Goal: Complete application form: Complete application form

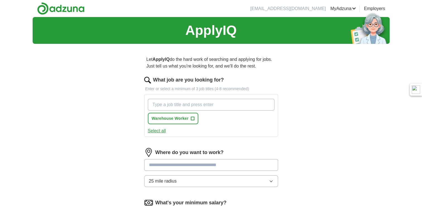
click at [250, 107] on input "What job are you looking for?" at bounding box center [211, 105] width 127 height 12
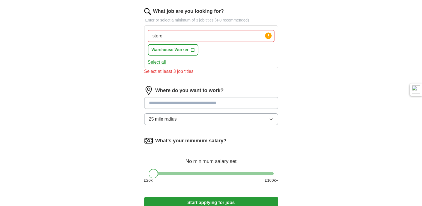
scroll to position [69, 0]
type input "store"
click at [237, 102] on input at bounding box center [211, 103] width 134 height 12
type input "******"
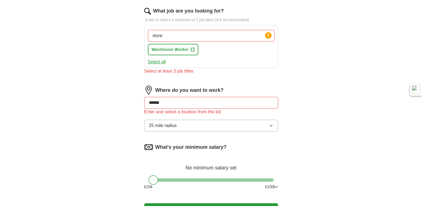
click at [220, 117] on div "Where do you want to work? ****** Enter and select a location from the list 25 …" at bounding box center [211, 111] width 134 height 50
click at [217, 125] on button "25 mile radius" at bounding box center [211, 126] width 134 height 12
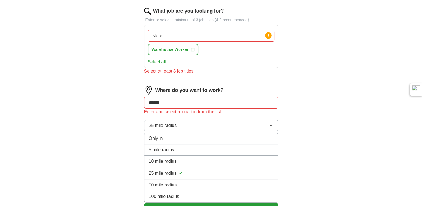
click at [189, 153] on li "5 mile radius" at bounding box center [210, 149] width 133 height 11
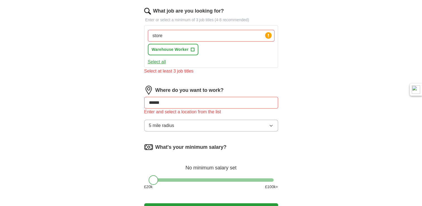
click at [213, 102] on input "******" at bounding box center [211, 103] width 134 height 12
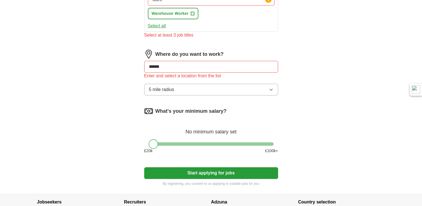
scroll to position [105, 0]
click at [182, 67] on input "******" at bounding box center [211, 67] width 134 height 12
drag, startPoint x: 182, startPoint y: 67, endPoint x: 101, endPoint y: 64, distance: 80.1
click at [101, 64] on div "ApplyIQ Let ApplyIQ do the hard work of searching and applying for jobs. Just t…" at bounding box center [211, 53] width 357 height 282
type input "*"
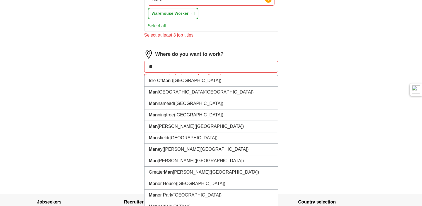
type input "*"
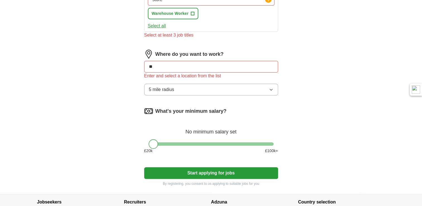
type input "*"
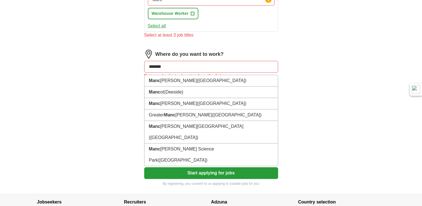
type input "********"
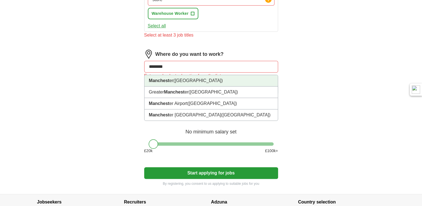
click at [158, 79] on strong "Manchest" at bounding box center [159, 80] width 21 height 5
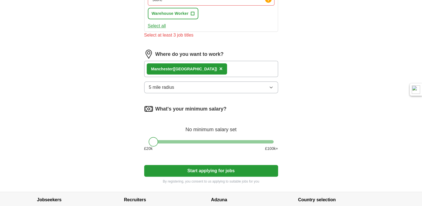
click at [240, 67] on div "Manchest er ([GEOGRAPHIC_DATA]) ×" at bounding box center [211, 69] width 134 height 16
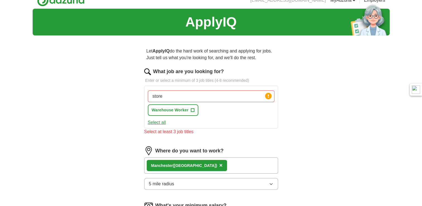
scroll to position [0, 0]
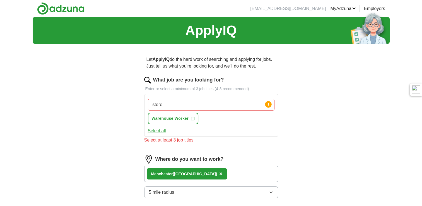
click at [178, 104] on input "store" at bounding box center [211, 105] width 127 height 12
click at [157, 130] on button "Select all" at bounding box center [157, 130] width 18 height 7
click at [186, 106] on input "store" at bounding box center [211, 105] width 127 height 12
type input "s"
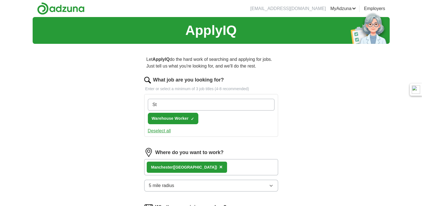
type input "S"
type input "Cleaner"
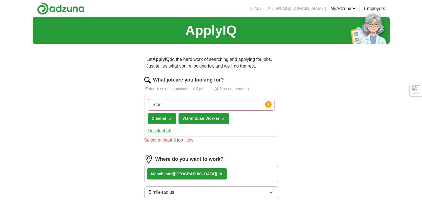
drag, startPoint x: 160, startPoint y: 107, endPoint x: 145, endPoint y: 107, distance: 14.8
click at [145, 107] on div "Stor Press return to add title Cleaner ✓ × Warehouse Worker ✓ × Deselect all" at bounding box center [211, 115] width 134 height 43
paste input "store colleague"
type input "store colleague"
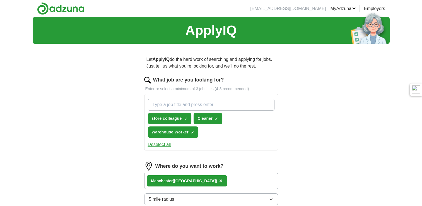
paste input "store colleague"
type input "store colleague"
drag, startPoint x: 187, startPoint y: 105, endPoint x: 138, endPoint y: 106, distance: 49.1
click at [138, 106] on div "Let ApplyIQ do the hard work of searching and applying for jobs. Just tell us w…" at bounding box center [211, 175] width 178 height 255
type input "Store Team Member"
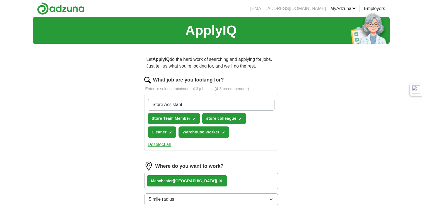
type input "Store Assistant"
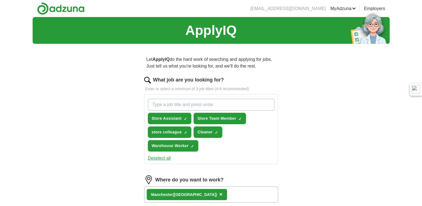
paste input "store cleaner"
type input "store cleaner"
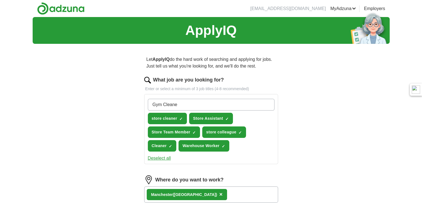
type input "Gym Cleaner"
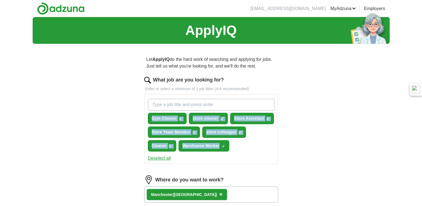
drag, startPoint x: 135, startPoint y: 113, endPoint x: 221, endPoint y: 148, distance: 92.8
click at [221, 148] on div "Let ApplyIQ do the hard work of searching and applying for jobs. Just tell us w…" at bounding box center [211, 182] width 178 height 269
copy div "Gym Cleaner ✓ × store cleaner ✓ × Store Assistant ✓ × Store Team Member ✓ × sto…"
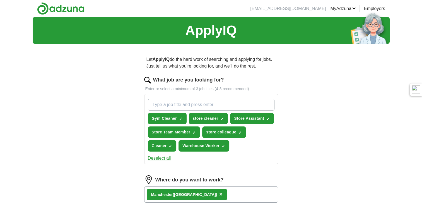
click at [181, 104] on input "What job are you looking for?" at bounding box center [211, 105] width 127 height 12
paste input "Recycling Operative"
type input "Recycling Operative"
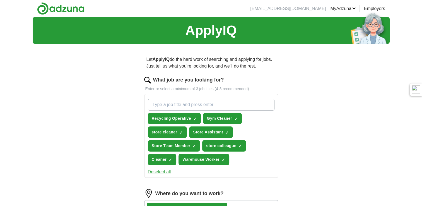
paste input "Parcel Sorter"
type input "Parcel Sorter"
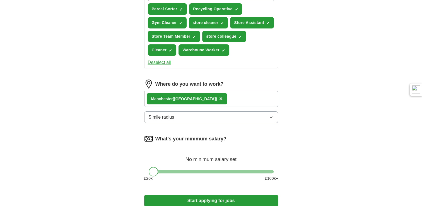
scroll to position [185, 0]
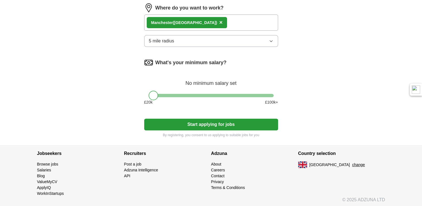
click at [224, 122] on button "Start applying for jobs" at bounding box center [211, 124] width 134 height 12
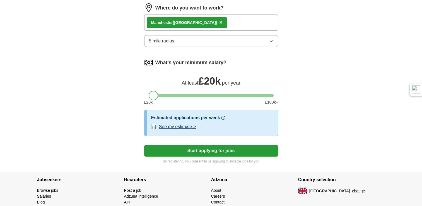
click at [151, 94] on div at bounding box center [153, 95] width 9 height 9
drag, startPoint x: 152, startPoint y: 92, endPoint x: 146, endPoint y: 94, distance: 5.9
click at [146, 94] on div at bounding box center [211, 95] width 134 height 3
click at [211, 149] on button "Start applying for jobs" at bounding box center [211, 151] width 134 height 12
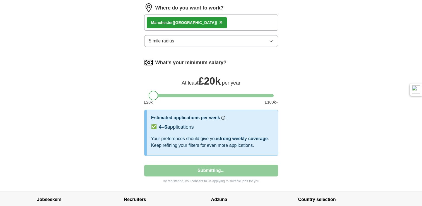
select select "**"
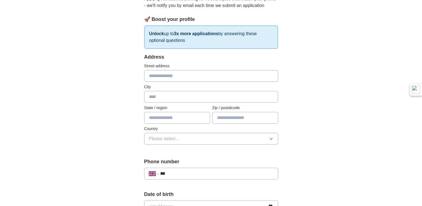
scroll to position [64, 0]
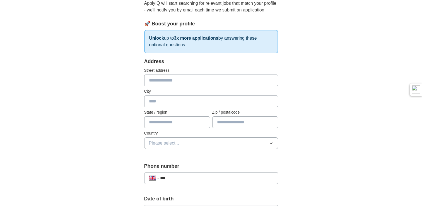
click at [202, 78] on input "text" at bounding box center [211, 80] width 134 height 12
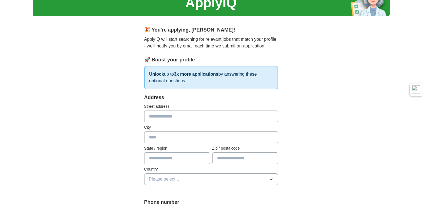
click at [223, 160] on input "text" at bounding box center [245, 158] width 66 height 12
type input "*"
type input "******"
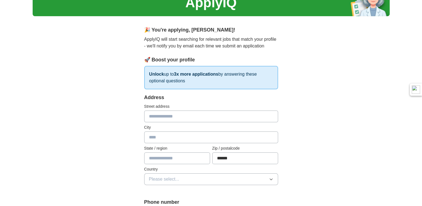
click at [198, 153] on input "text" at bounding box center [177, 158] width 66 height 12
type input "*"
type input "**********"
click at [187, 177] on button "Please select..." at bounding box center [211, 179] width 134 height 12
click at [183, 189] on div "[GEOGRAPHIC_DATA]" at bounding box center [211, 191] width 124 height 7
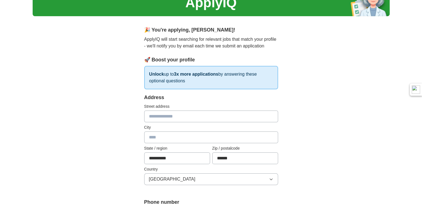
click at [171, 120] on input "text" at bounding box center [211, 116] width 134 height 12
type input "**********"
type input "*"
type input "**********"
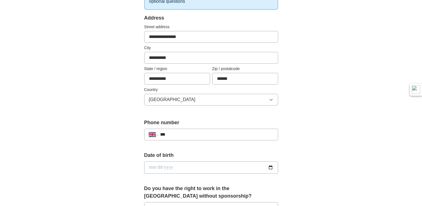
click at [176, 120] on label "Phone number" at bounding box center [211, 123] width 134 height 8
click at [176, 135] on input "***" at bounding box center [216, 134] width 113 height 7
type input "**********"
click at [170, 168] on input "date" at bounding box center [211, 167] width 134 height 12
click at [152, 167] on input "date" at bounding box center [211, 167] width 134 height 12
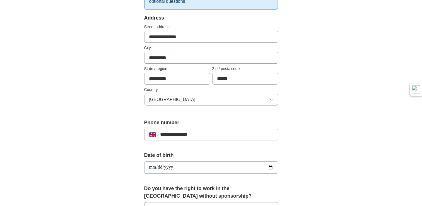
type input "**********"
click at [100, 153] on div "**********" at bounding box center [211, 160] width 357 height 500
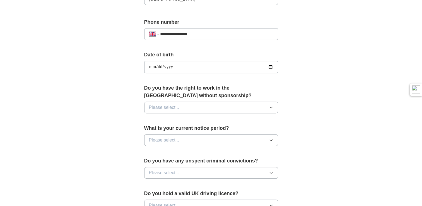
scroll to position [207, 0]
click at [193, 109] on button "Please select..." at bounding box center [211, 108] width 134 height 12
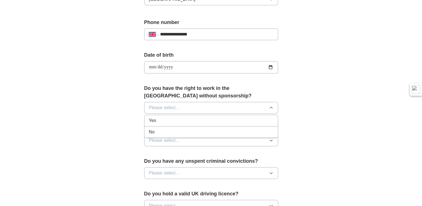
click at [173, 122] on div "Yes" at bounding box center [211, 120] width 124 height 7
click at [176, 142] on span "Please select..." at bounding box center [164, 140] width 30 height 7
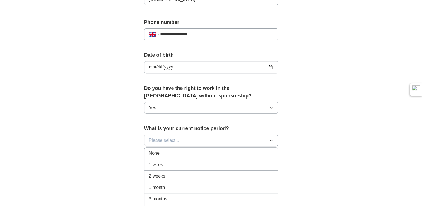
click at [175, 152] on div "None" at bounding box center [211, 153] width 124 height 7
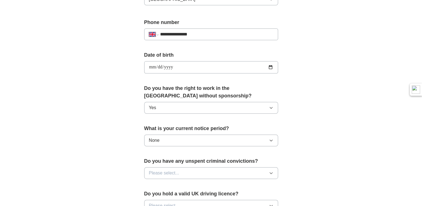
scroll to position [235, 0]
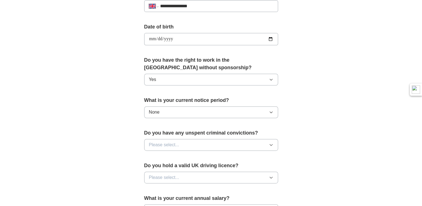
click at [192, 142] on button "Please select..." at bounding box center [211, 145] width 134 height 12
click at [183, 167] on div "No" at bounding box center [211, 169] width 124 height 7
click at [185, 175] on button "Please select..." at bounding box center [211, 177] width 134 height 12
click at [185, 199] on div "No" at bounding box center [211, 201] width 124 height 7
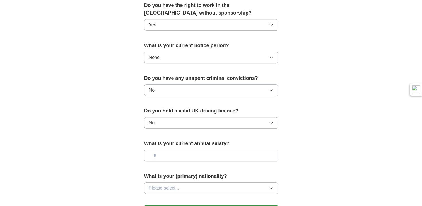
click at [196, 154] on input "text" at bounding box center [211, 155] width 134 height 12
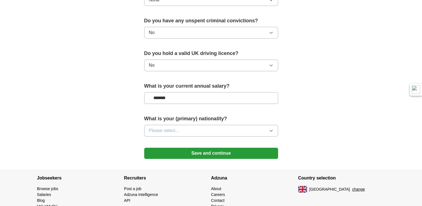
type input "*******"
click at [226, 129] on button "Please select..." at bounding box center [211, 131] width 134 height 12
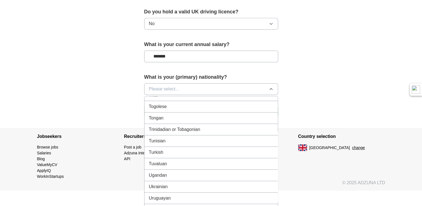
scroll to position [2084, 0]
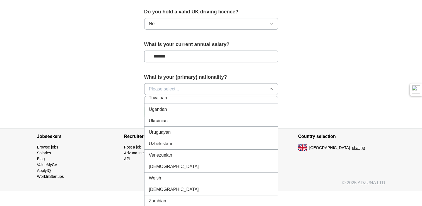
click at [190, 117] on div "Ukrainian" at bounding box center [211, 120] width 124 height 7
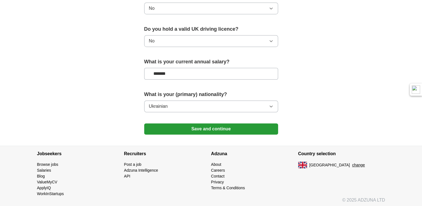
click at [199, 126] on button "Save and continue" at bounding box center [211, 128] width 134 height 11
